Goal: Register for event/course

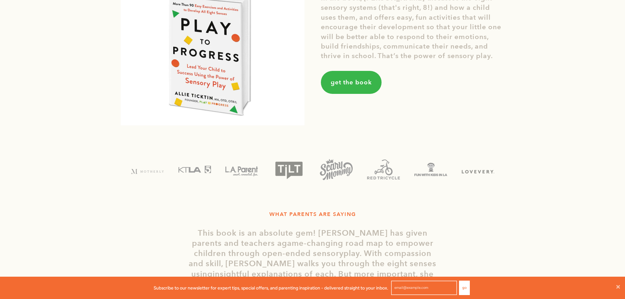
scroll to position [886, 0]
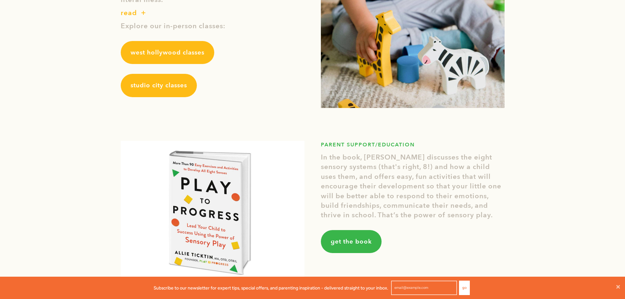
click at [165, 84] on span "studio city classes" at bounding box center [159, 85] width 56 height 9
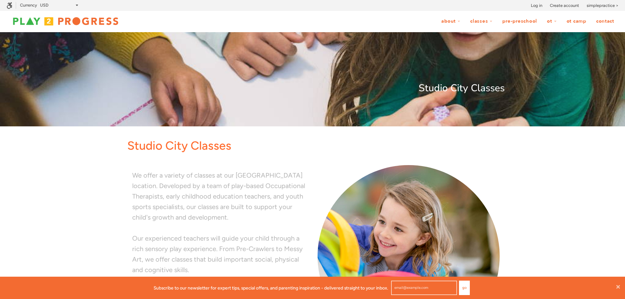
scroll to position [5, 5]
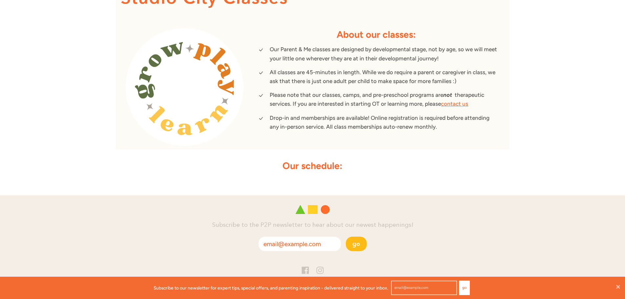
scroll to position [242, 0]
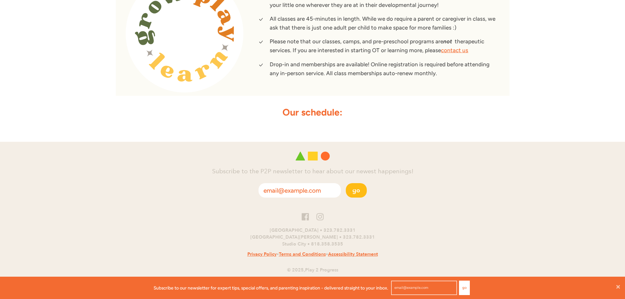
click at [311, 115] on strong "Our schedule:" at bounding box center [313, 112] width 60 height 11
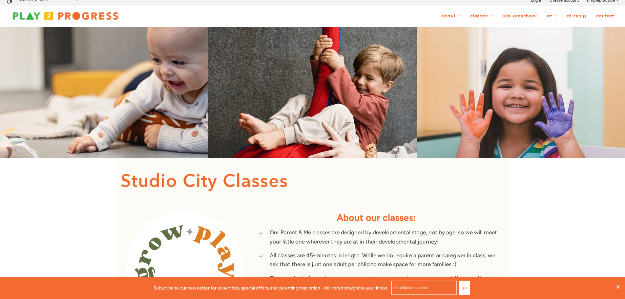
scroll to position [0, 0]
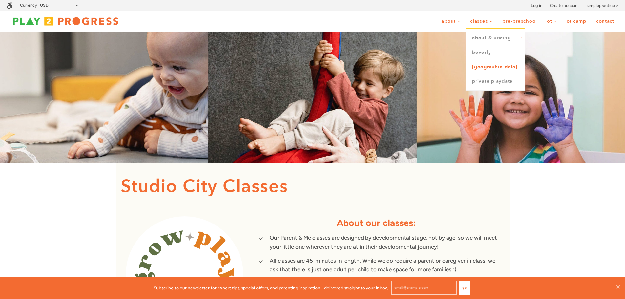
click at [488, 67] on link "[GEOGRAPHIC_DATA]" at bounding box center [495, 67] width 58 height 14
